Goal: Task Accomplishment & Management: Manage account settings

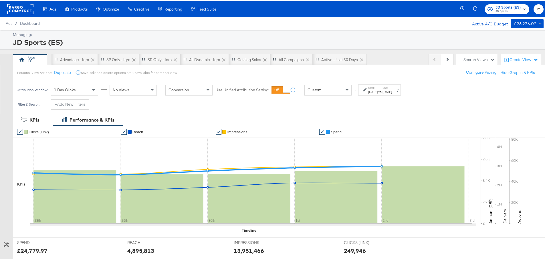
click at [377, 90] on div "[DATE]" at bounding box center [372, 91] width 9 height 5
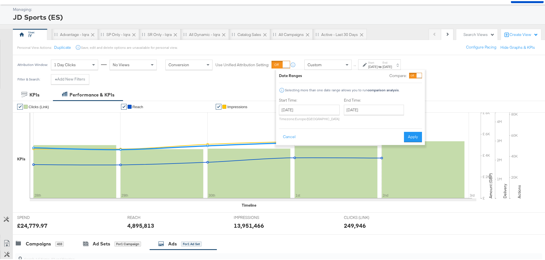
scroll to position [29, 0]
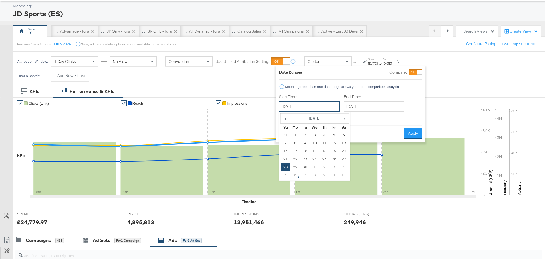
click at [314, 104] on input "September 28th 2025" at bounding box center [309, 105] width 61 height 10
click at [363, 106] on input "October 2nd 2025" at bounding box center [374, 105] width 60 height 10
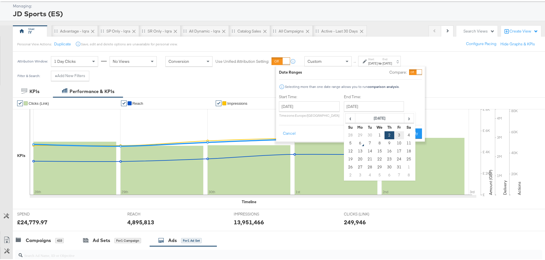
click at [400, 133] on td "3" at bounding box center [399, 134] width 10 height 8
type input "October 3rd 2025"
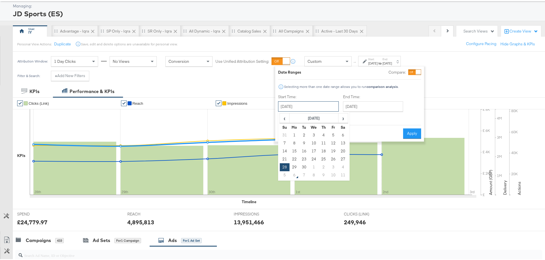
click at [316, 104] on input "September 28th 2025" at bounding box center [308, 105] width 61 height 10
click at [332, 166] on td "3" at bounding box center [333, 166] width 10 height 8
type input "October 3rd 2025"
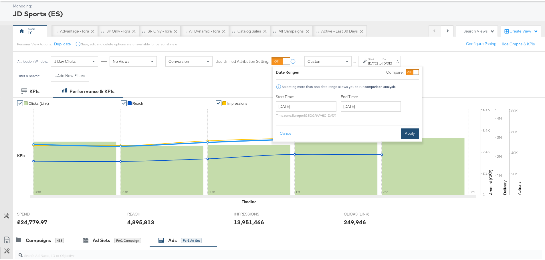
click at [408, 134] on button "Apply" at bounding box center [409, 132] width 18 height 10
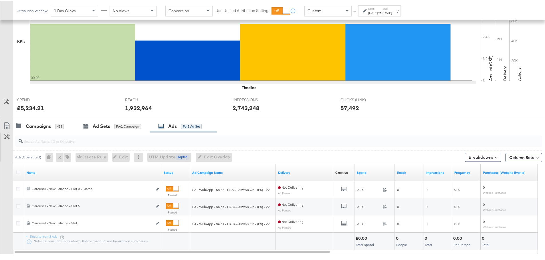
scroll to position [174, 0]
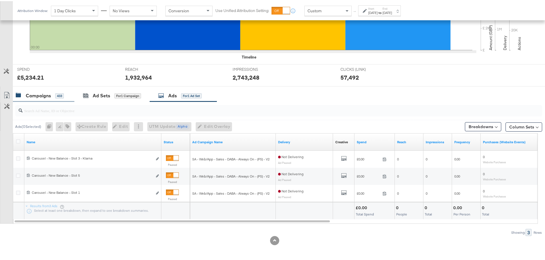
click at [40, 91] on div "Campaigns" at bounding box center [38, 94] width 25 height 7
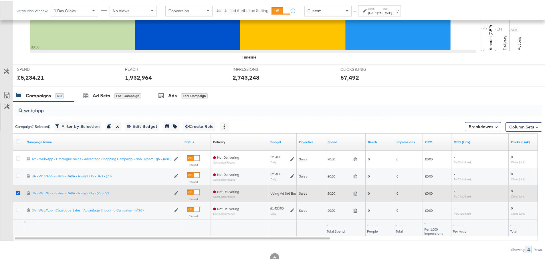
click at [17, 192] on icon at bounding box center [18, 192] width 4 height 4
click at [0, 0] on input "checkbox" at bounding box center [0, 0] width 0 height 0
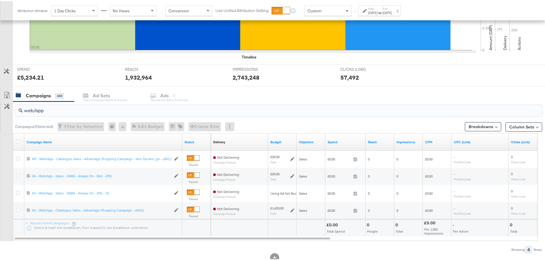
drag, startPoint x: 53, startPoint y: 108, endPoint x: -109, endPoint y: 111, distance: 161.8
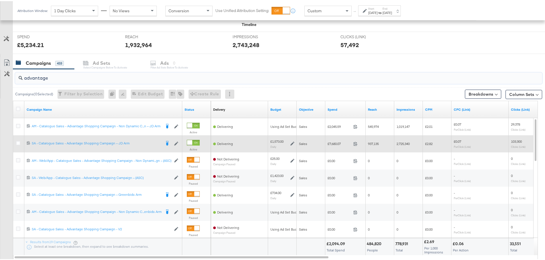
scroll to position [242, 0]
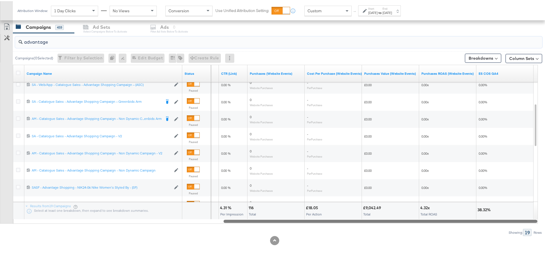
drag, startPoint x: 284, startPoint y: 221, endPoint x: 541, endPoint y: 217, distance: 256.4
click at [541, 217] on div "KPIs Performance & KPIs Customize KPIs ✔ Clicks (Link) ✔ Reach ✔ Impressions ✔ …" at bounding box center [274, 65] width 549 height 389
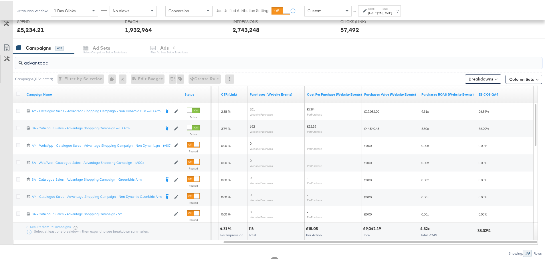
scroll to position [185, 0]
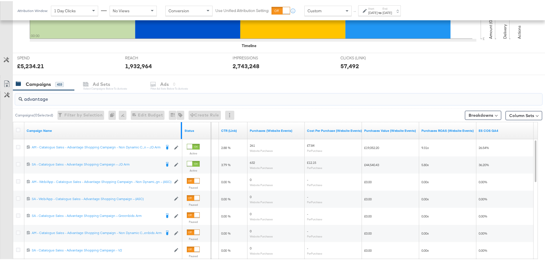
type input "advantage"
drag, startPoint x: 181, startPoint y: 125, endPoint x: 218, endPoint y: 124, distance: 37.2
click at [13, 121] on div "Campaign Name Status Clicks (Link) CTR (Link) Purchases (Website Events) Cost P…" at bounding box center [13, 121] width 0 height 0
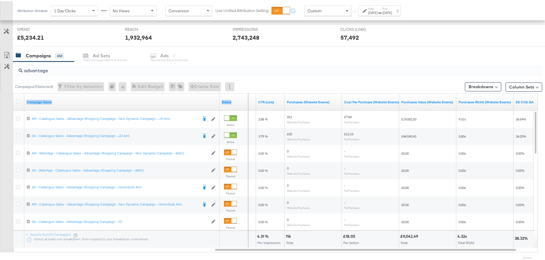
scroll to position [242, 0]
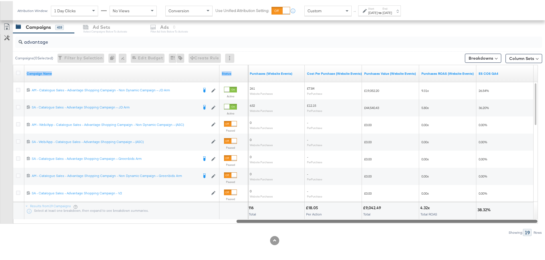
drag, startPoint x: 300, startPoint y: 220, endPoint x: 407, endPoint y: 220, distance: 107.2
click at [407, 220] on div at bounding box center [386, 220] width 301 height 5
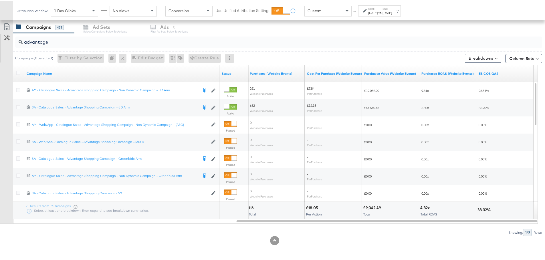
click at [5, 80] on div "Customize KPIs Export as CSV" at bounding box center [6, 121] width 13 height 203
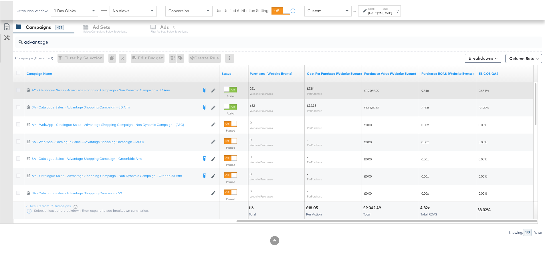
click at [18, 87] on icon at bounding box center [18, 89] width 4 height 4
click at [0, 0] on input "checkbox" at bounding box center [0, 0] width 0 height 0
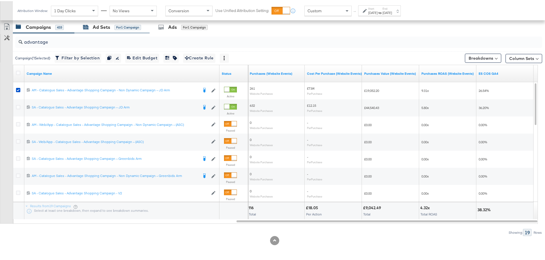
click at [85, 26] on icon at bounding box center [86, 27] width 4 height 2
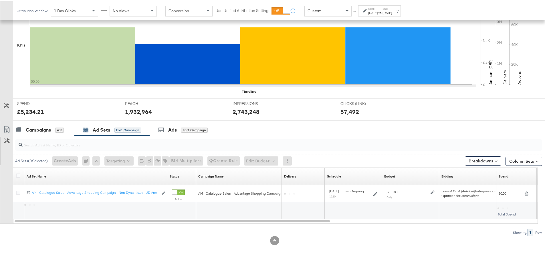
scroll to position [139, 0]
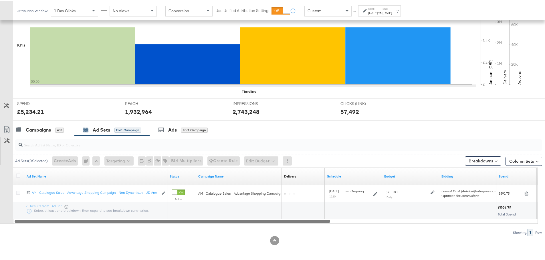
drag, startPoint x: 177, startPoint y: 221, endPoint x: 162, endPoint y: 224, distance: 14.9
click at [162, 224] on div "Ad Sets ( 0 Selected) Create Ads At least one ad set must be selected 0 Rename …" at bounding box center [271, 185] width 542 height 100
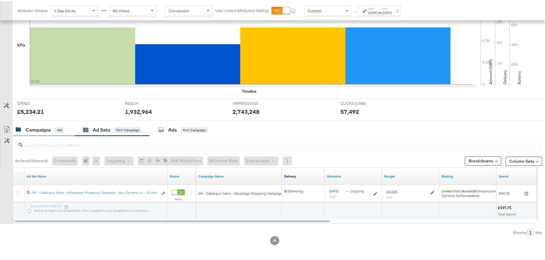
click at [37, 128] on div "Campaigns" at bounding box center [38, 129] width 25 height 7
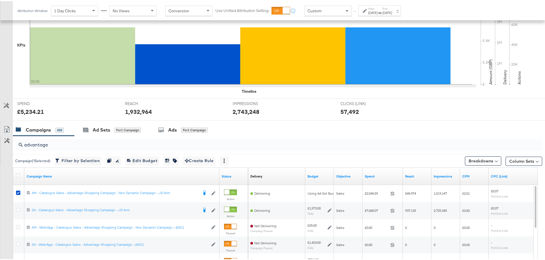
scroll to position [242, 0]
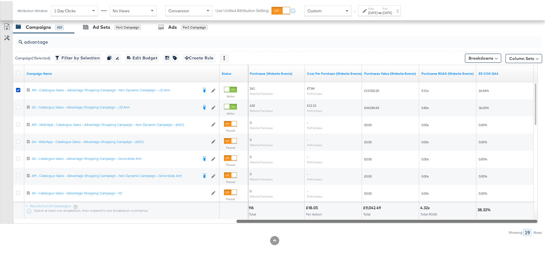
drag, startPoint x: 230, startPoint y: 220, endPoint x: 535, endPoint y: 225, distance: 305.0
click at [535, 225] on div "advantage Campaign ( 1 Selected) Filter by Selection Filter 1 campaign Duplicat…" at bounding box center [271, 133] width 542 height 203
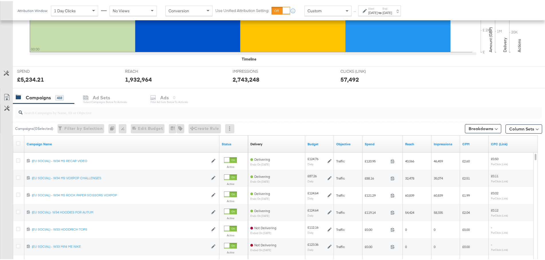
scroll to position [200, 0]
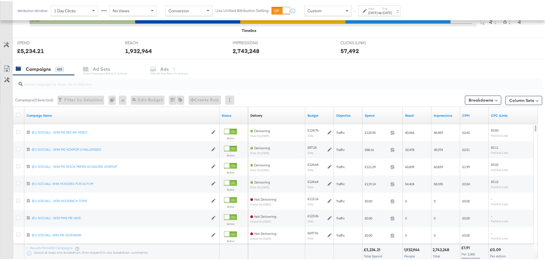
click at [92, 84] on input "search" at bounding box center [258, 80] width 471 height 11
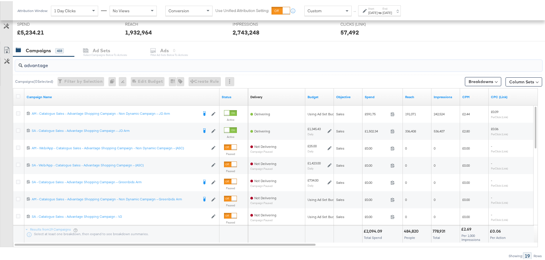
scroll to position [229, 0]
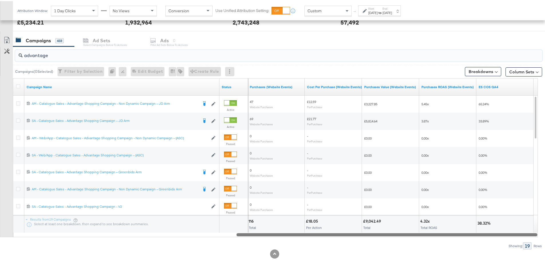
drag, startPoint x: 291, startPoint y: 232, endPoint x: 549, endPoint y: 259, distance: 258.9
type input "advantage"
click at [377, 11] on div "Oct 3rd 2025" at bounding box center [372, 11] width 9 height 5
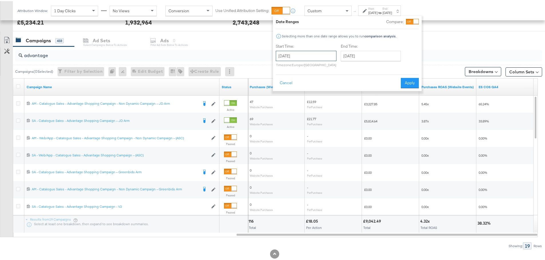
click at [308, 58] on input "October 3rd 2025" at bounding box center [306, 55] width 61 height 10
click at [343, 84] on td "4" at bounding box center [341, 84] width 10 height 8
type input "October 4th 2025"
click at [414, 84] on button "Apply" at bounding box center [409, 82] width 18 height 10
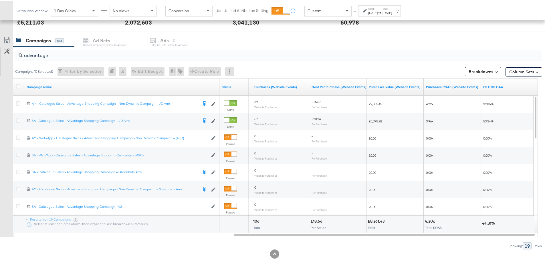
click at [392, 9] on div "[DATE]" at bounding box center [386, 11] width 9 height 5
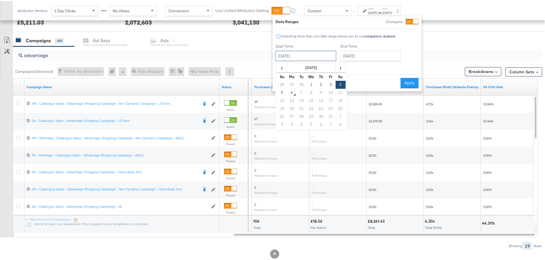
click at [306, 56] on input "October 4th 2025" at bounding box center [305, 55] width 61 height 10
click at [283, 93] on td "5" at bounding box center [282, 92] width 10 height 8
type input "October 5th 2025"
click at [414, 85] on button "Apply" at bounding box center [409, 82] width 18 height 10
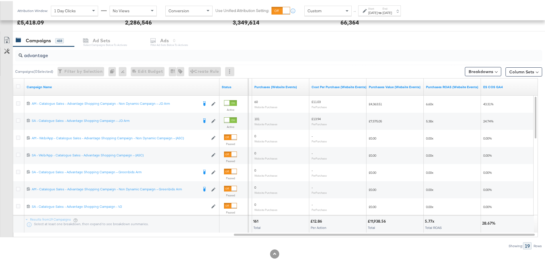
click at [392, 6] on div "Start: Oct 5th 2025 to End: Oct 5th 2025" at bounding box center [380, 10] width 24 height 8
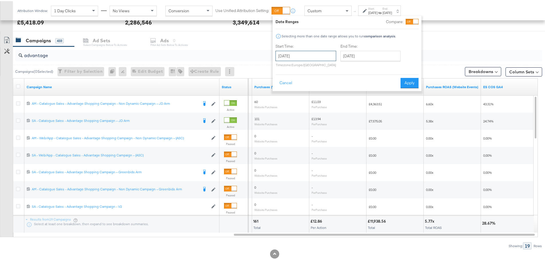
click at [309, 54] on input "October 5th 2025" at bounding box center [305, 55] width 61 height 10
click at [281, 83] on td "28" at bounding box center [282, 84] width 10 height 8
type input "September 28th 2025"
click at [354, 53] on input "October 5th 2025" at bounding box center [372, 55] width 60 height 10
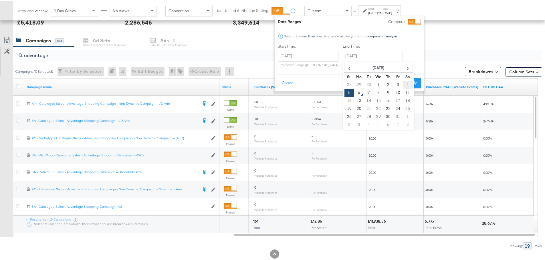
click at [405, 82] on td "4" at bounding box center [407, 84] width 10 height 8
type input "October 4th 2025"
click at [318, 57] on input "September 28th 2025" at bounding box center [308, 55] width 61 height 10
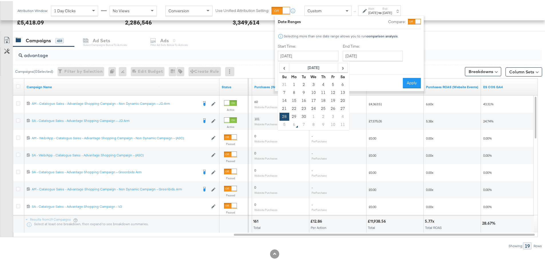
click at [369, 67] on div "End Time: October 4th 2025 ‹ October 2025 › Su Mo Tu We Th Fr Sa 28 29 30 1 2 3…" at bounding box center [373, 56] width 62 height 26
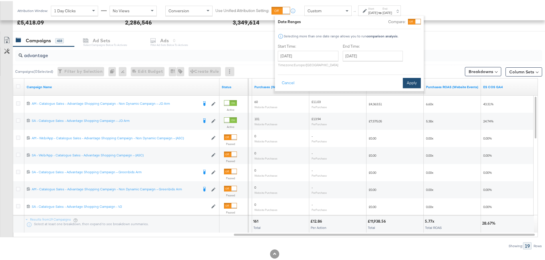
click at [409, 81] on button "Apply" at bounding box center [411, 82] width 18 height 10
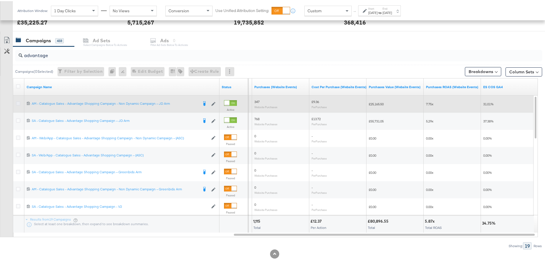
click at [17, 102] on icon at bounding box center [18, 102] width 4 height 4
click at [0, 0] on input "checkbox" at bounding box center [0, 0] width 0 height 0
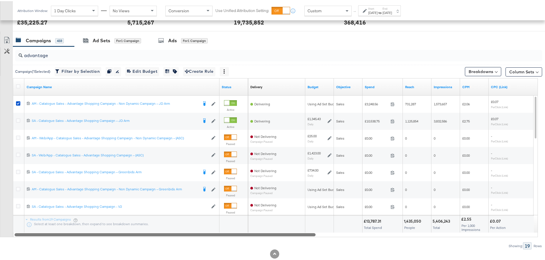
drag, startPoint x: 266, startPoint y: 233, endPoint x: -7, endPoint y: 214, distance: 273.1
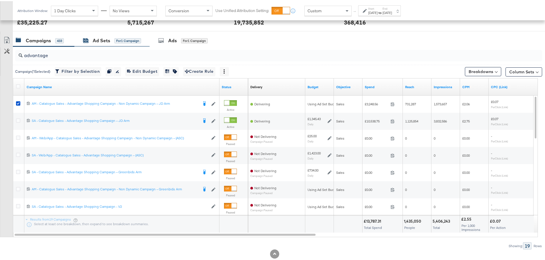
click at [95, 42] on div "Ad Sets" at bounding box center [101, 39] width 17 height 7
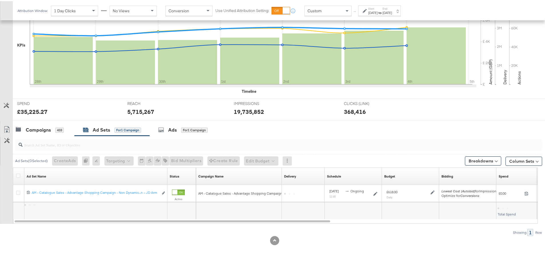
scroll to position [139, 0]
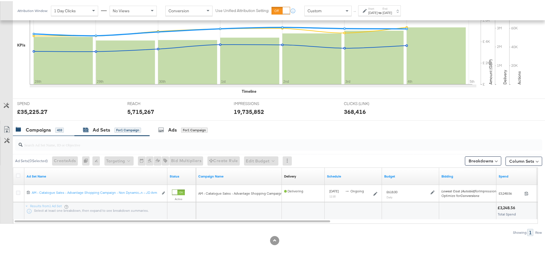
click at [27, 131] on div "Campaigns" at bounding box center [38, 129] width 25 height 7
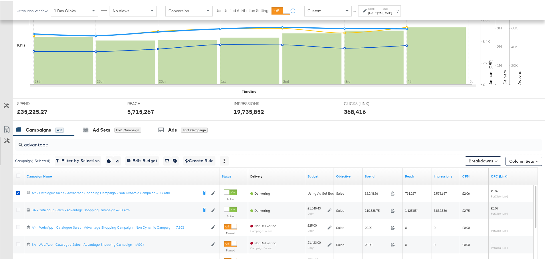
scroll to position [229, 0]
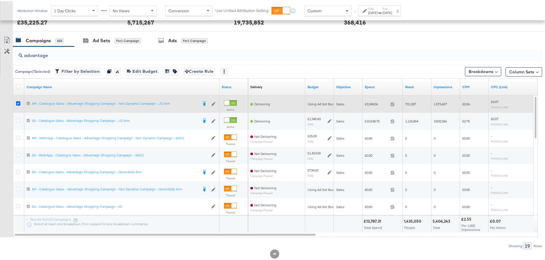
click at [18, 102] on icon at bounding box center [18, 102] width 4 height 4
click at [0, 0] on input "checkbox" at bounding box center [0, 0] width 0 height 0
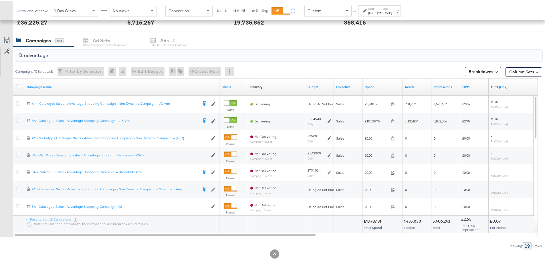
drag, startPoint x: 61, startPoint y: 54, endPoint x: 3, endPoint y: 55, distance: 58.0
click at [3, 55] on div "advantage Campaigns ( 0 Selected) Filter by Selection Filter 0 campaigns 0 Rena…" at bounding box center [271, 146] width 542 height 203
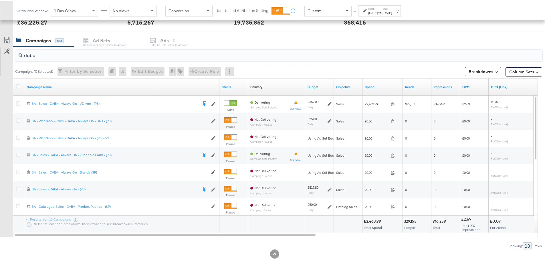
type input "daba"
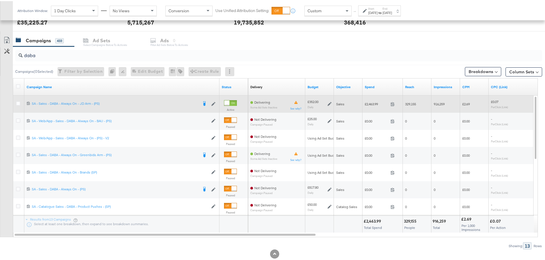
click at [330, 101] on icon at bounding box center [329, 103] width 4 height 4
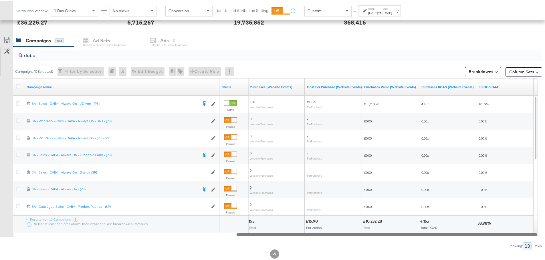
drag, startPoint x: 306, startPoint y: 233, endPoint x: 549, endPoint y: 241, distance: 243.1
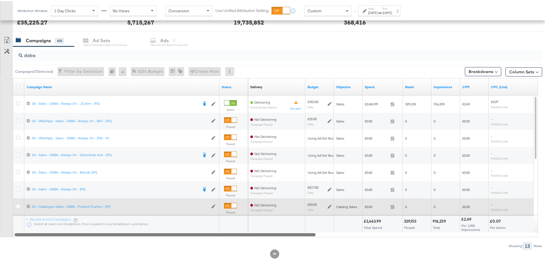
drag, startPoint x: 369, startPoint y: 234, endPoint x: 150, endPoint y: 202, distance: 221.4
click at [127, 230] on div "Campaign Name Status Delivery Sorting Unavailable Budget Objective Spend Reach …" at bounding box center [275, 156] width 525 height 159
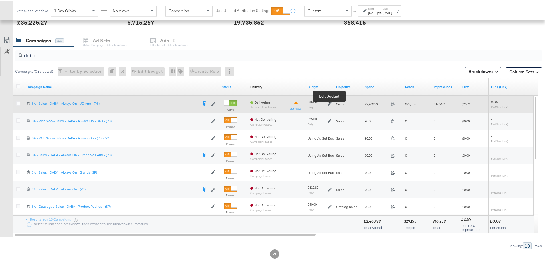
click at [331, 102] on icon at bounding box center [329, 103] width 4 height 4
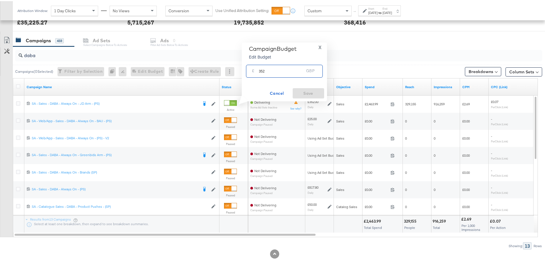
drag, startPoint x: 275, startPoint y: 71, endPoint x: 261, endPoint y: 73, distance: 13.8
click at [261, 73] on input "352" at bounding box center [281, 68] width 45 height 12
type input "326.14"
click at [310, 92] on span "Save" at bounding box center [308, 92] width 27 height 7
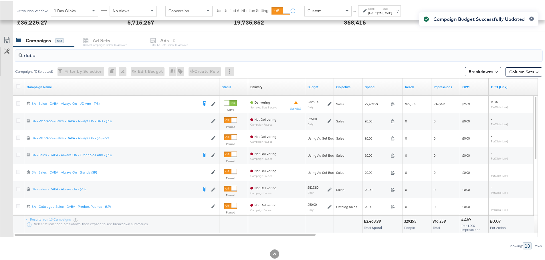
drag, startPoint x: 55, startPoint y: 55, endPoint x: 15, endPoint y: 57, distance: 40.3
click at [15, 57] on div "daba" at bounding box center [278, 54] width 527 height 11
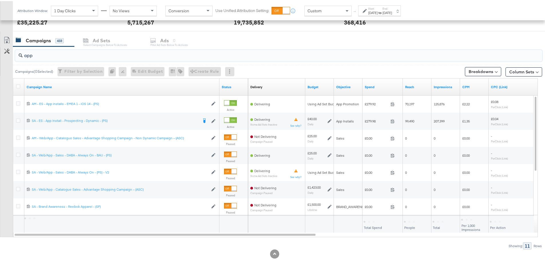
type input "app"
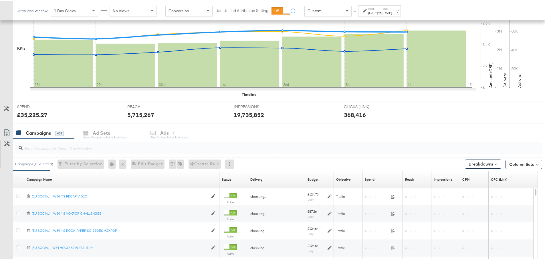
scroll to position [156, 0]
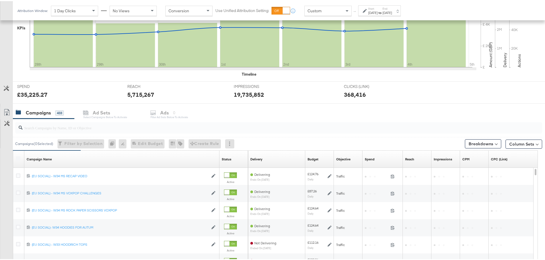
click at [99, 133] on div at bounding box center [278, 127] width 527 height 14
click at [98, 129] on input "search" at bounding box center [258, 124] width 471 height 11
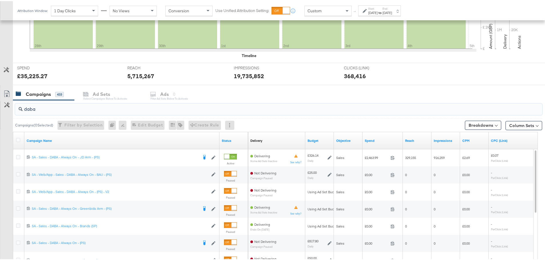
scroll to position [185, 0]
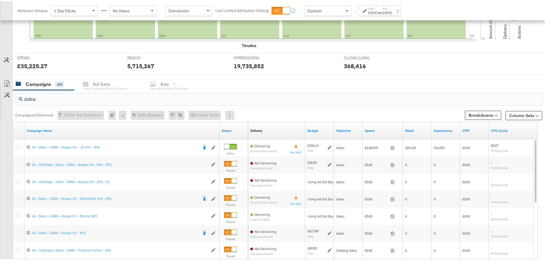
drag, startPoint x: 55, startPoint y: 98, endPoint x: 23, endPoint y: 99, distance: 31.7
click at [23, 99] on input "daba" at bounding box center [258, 95] width 471 height 11
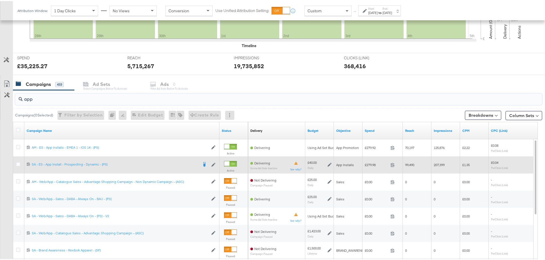
type input "app"
click at [328, 165] on icon at bounding box center [329, 164] width 4 height 4
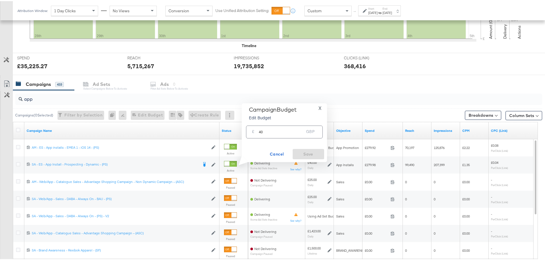
click at [262, 132] on input "40" at bounding box center [281, 129] width 45 height 12
click at [260, 132] on input "40" at bounding box center [281, 129] width 45 height 12
click at [259, 131] on input "40" at bounding box center [281, 129] width 45 height 12
click at [261, 131] on input "40" at bounding box center [281, 129] width 45 height 12
type input "30"
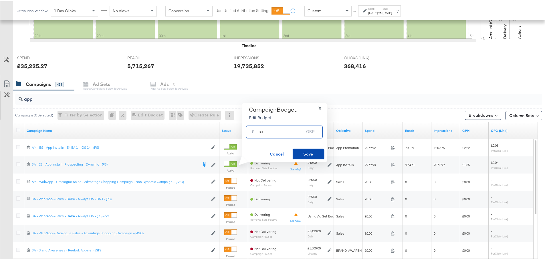
click at [308, 149] on button "Save" at bounding box center [307, 153] width 31 height 10
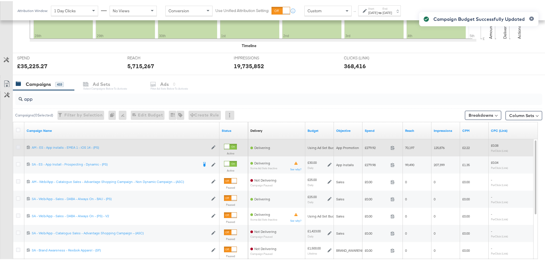
click at [18, 146] on icon at bounding box center [18, 146] width 4 height 4
click at [0, 0] on input "checkbox" at bounding box center [0, 0] width 0 height 0
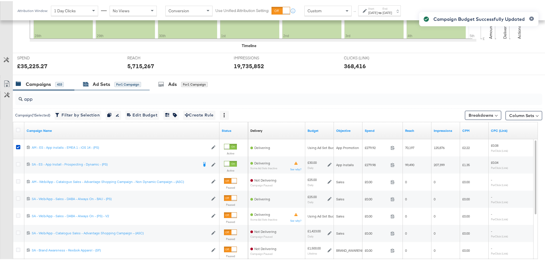
click at [84, 84] on icon at bounding box center [85, 84] width 5 height 4
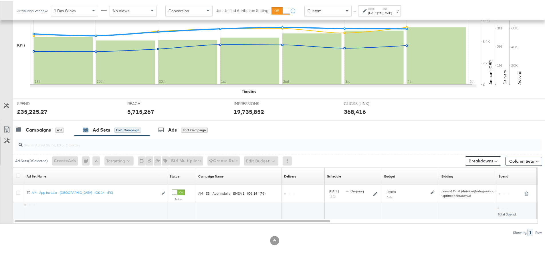
scroll to position [139, 0]
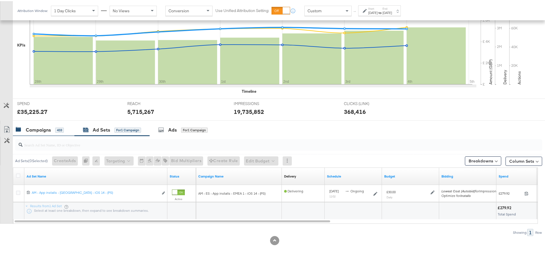
click at [45, 126] on div "Campaigns" at bounding box center [38, 129] width 25 height 7
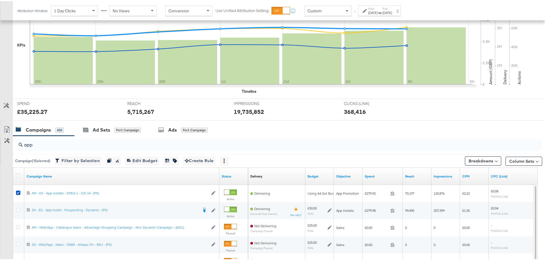
scroll to position [185, 0]
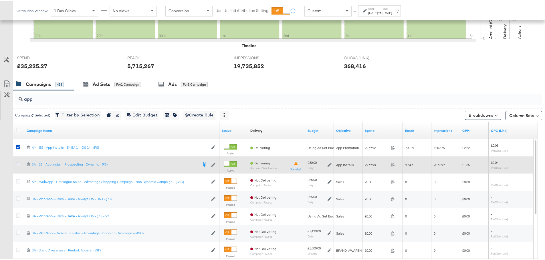
click at [17, 164] on icon at bounding box center [18, 163] width 4 height 4
click at [0, 0] on input "checkbox" at bounding box center [0, 0] width 0 height 0
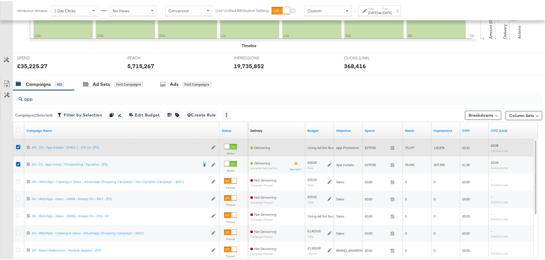
click at [17, 145] on icon at bounding box center [18, 146] width 4 height 4
click at [0, 0] on input "checkbox" at bounding box center [0, 0] width 0 height 0
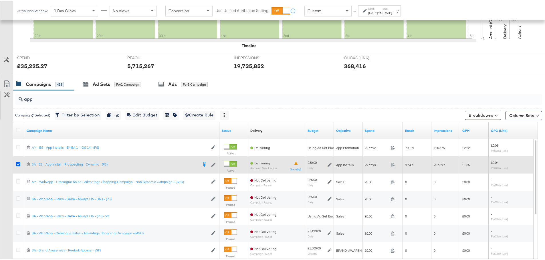
click at [17, 163] on icon at bounding box center [18, 163] width 4 height 4
click at [0, 0] on input "checkbox" at bounding box center [0, 0] width 0 height 0
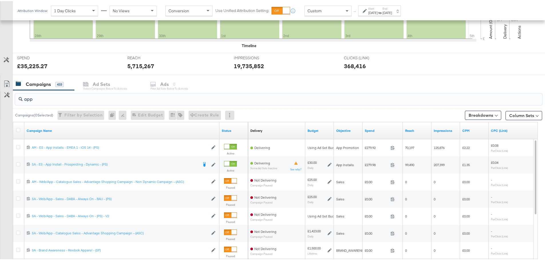
drag, startPoint x: 33, startPoint y: 99, endPoint x: -20, endPoint y: 101, distance: 52.6
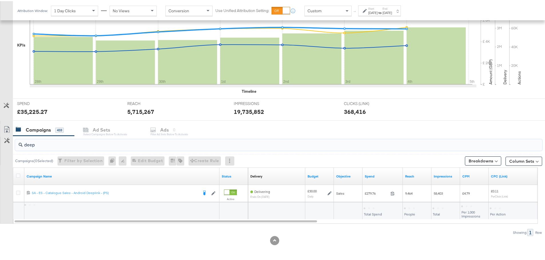
scroll to position [139, 0]
drag, startPoint x: 17, startPoint y: 143, endPoint x: 13, endPoint y: 144, distance: 3.7
click at [13, 144] on div "deep Campaigns ( 0 Selected) Filter by Selection Filter 0 campaigns 0 Rename 0 …" at bounding box center [271, 185] width 542 height 100
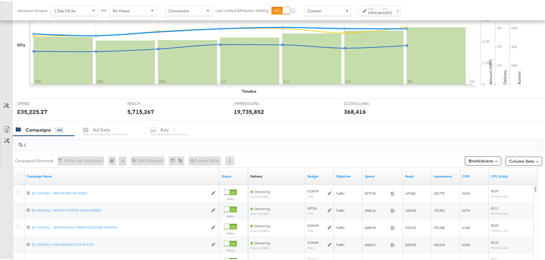
scroll to position [185, 0]
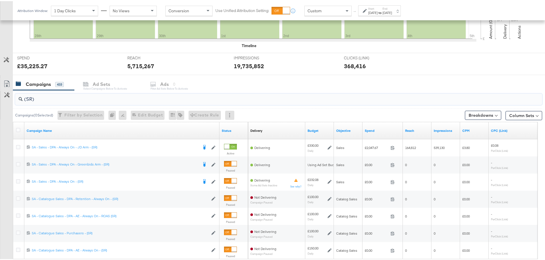
type input "(SR)"
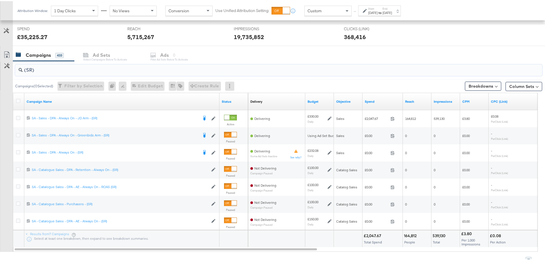
scroll to position [242, 0]
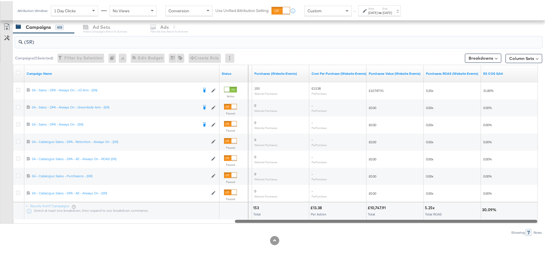
drag, startPoint x: 282, startPoint y: 221, endPoint x: 549, endPoint y: 236, distance: 267.4
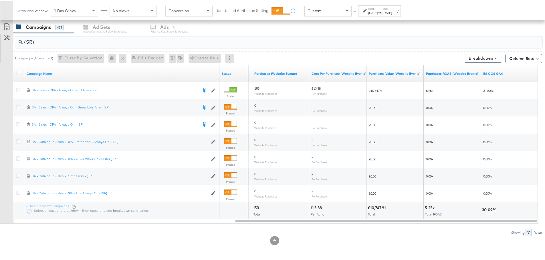
drag, startPoint x: 28, startPoint y: 41, endPoint x: 5, endPoint y: 37, distance: 23.2
click at [5, 37] on div "(SR) Campaigns ( 0 Selected) Filter by Selection Filter 0 campaigns 0 Rename 0 …" at bounding box center [271, 133] width 542 height 203
